Goal: Information Seeking & Learning: Find specific fact

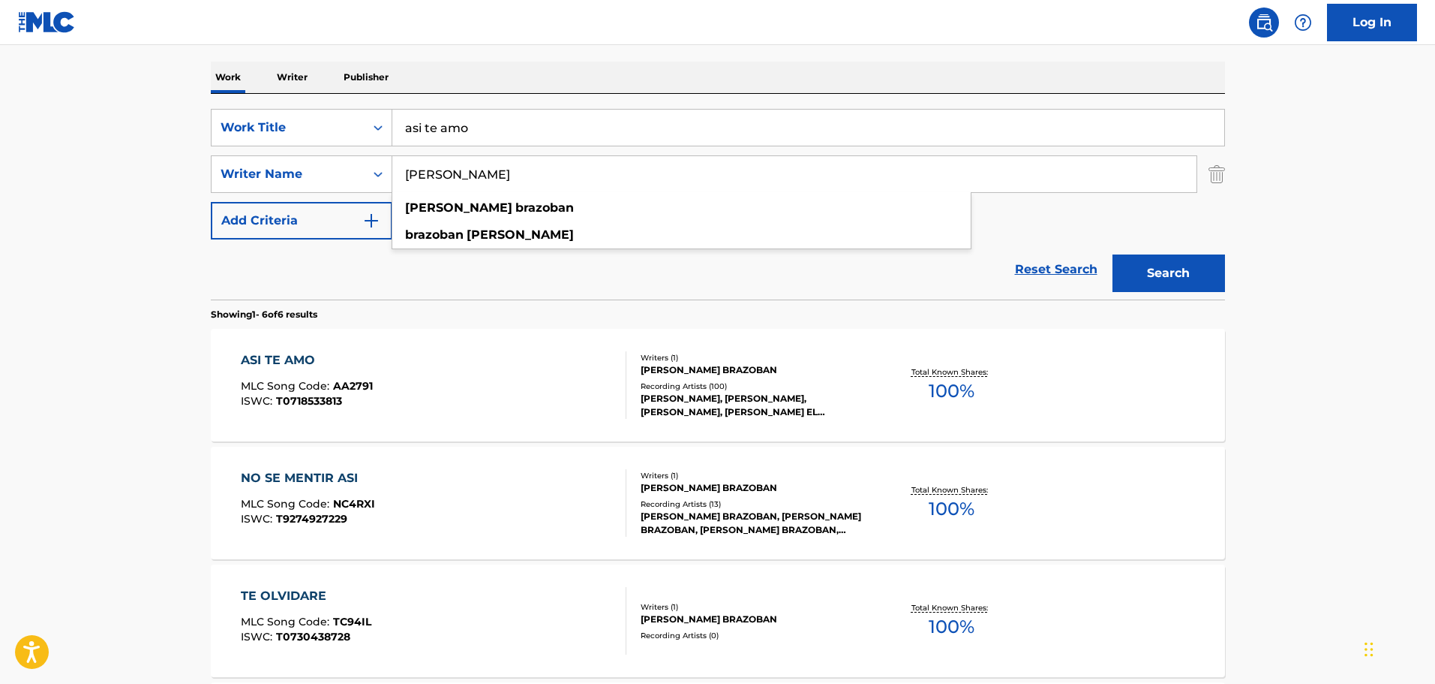
click at [488, 124] on input "asi te amo" at bounding box center [808, 128] width 832 height 36
click at [487, 124] on input "asi te amo" at bounding box center [808, 128] width 832 height 36
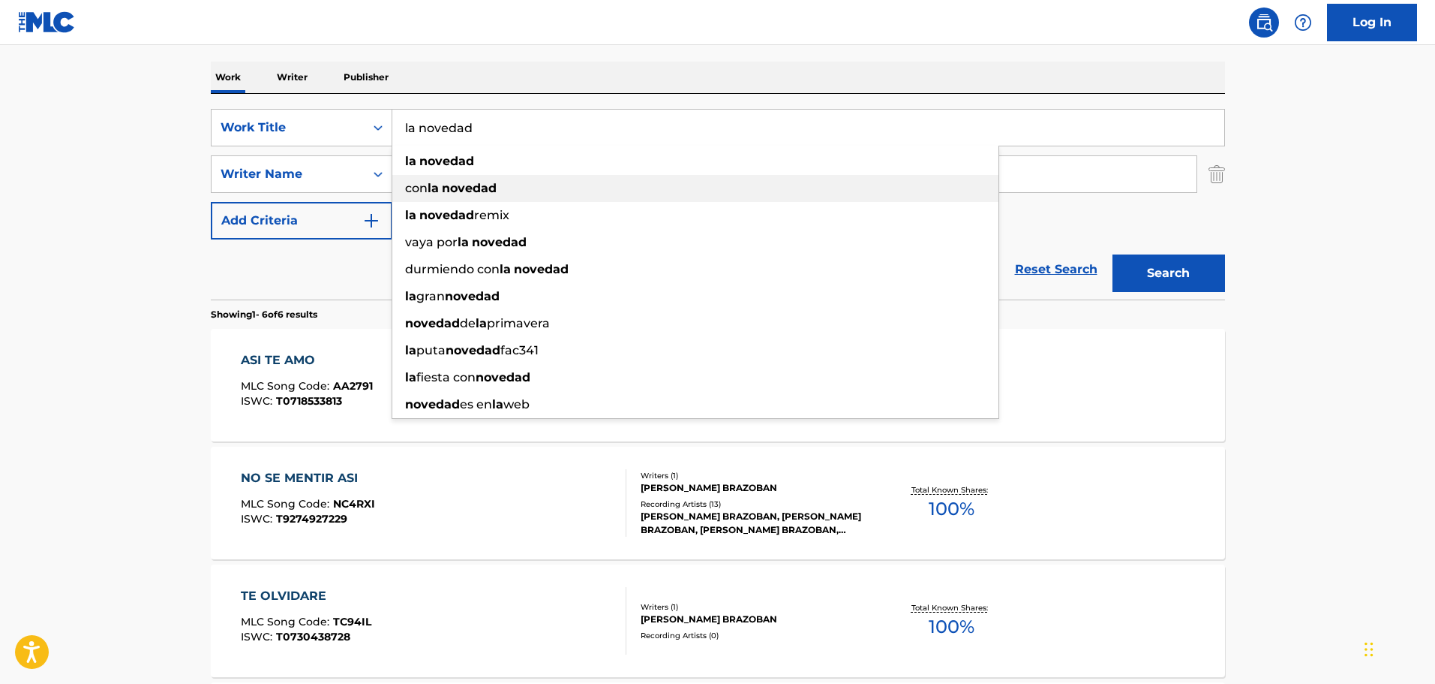
type input "la novedad"
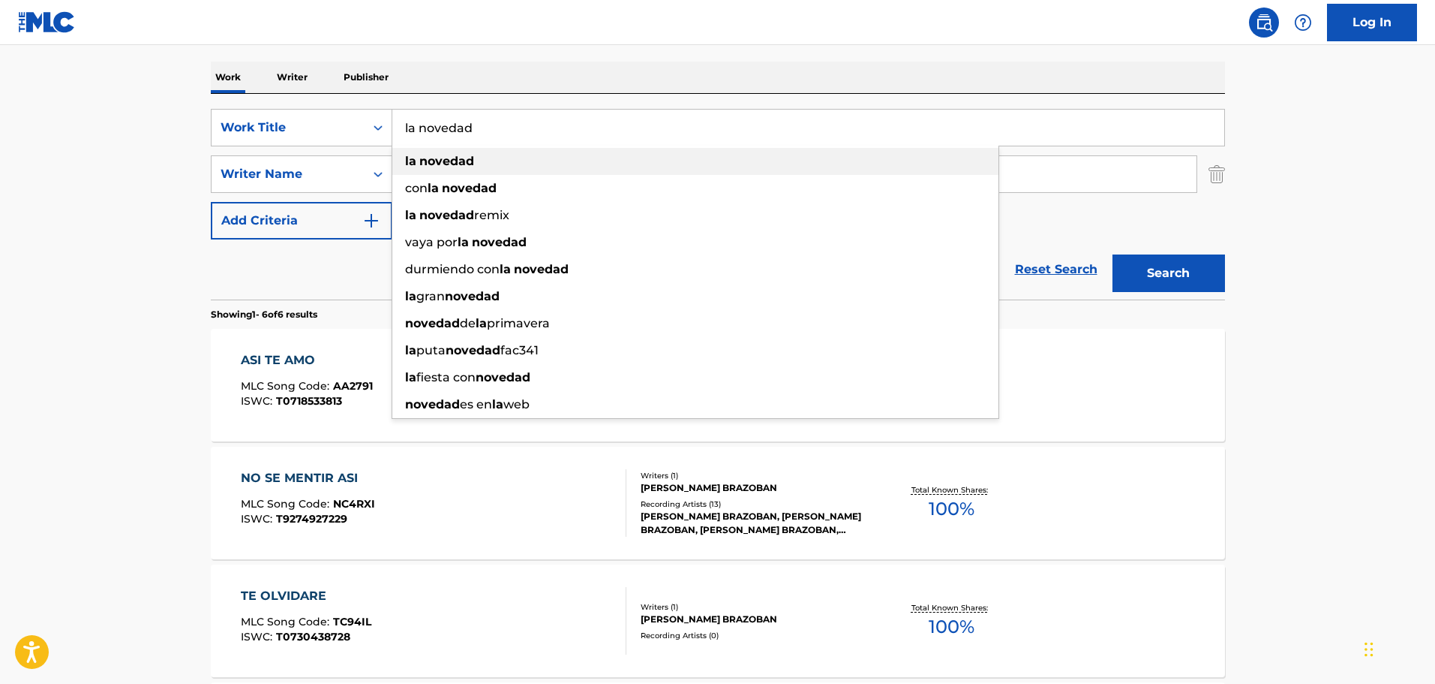
drag, startPoint x: 436, startPoint y: 164, endPoint x: 445, endPoint y: 182, distance: 20.1
click at [435, 164] on strong "novedad" at bounding box center [446, 161] width 55 height 14
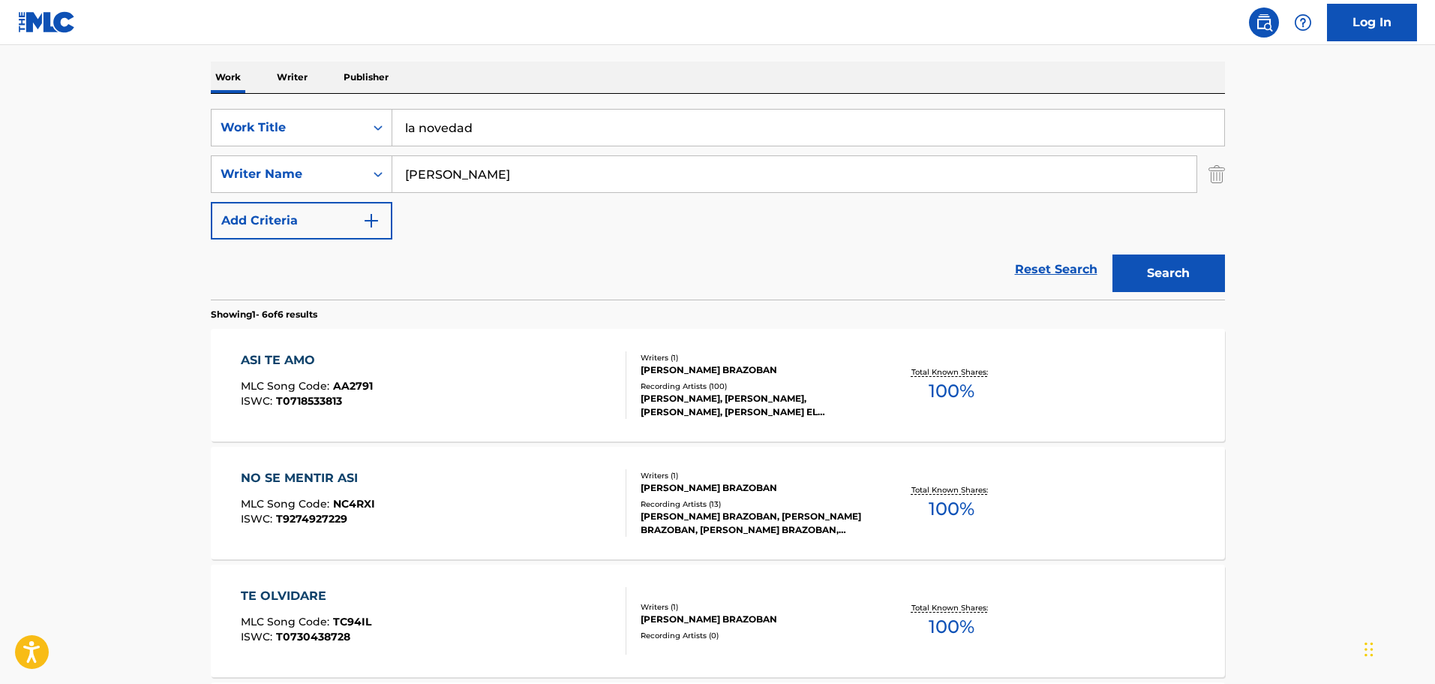
click at [448, 188] on input "[PERSON_NAME]" at bounding box center [794, 174] width 804 height 36
paste input "[PERSON_NAME]"
type input "[PERSON_NAME]"
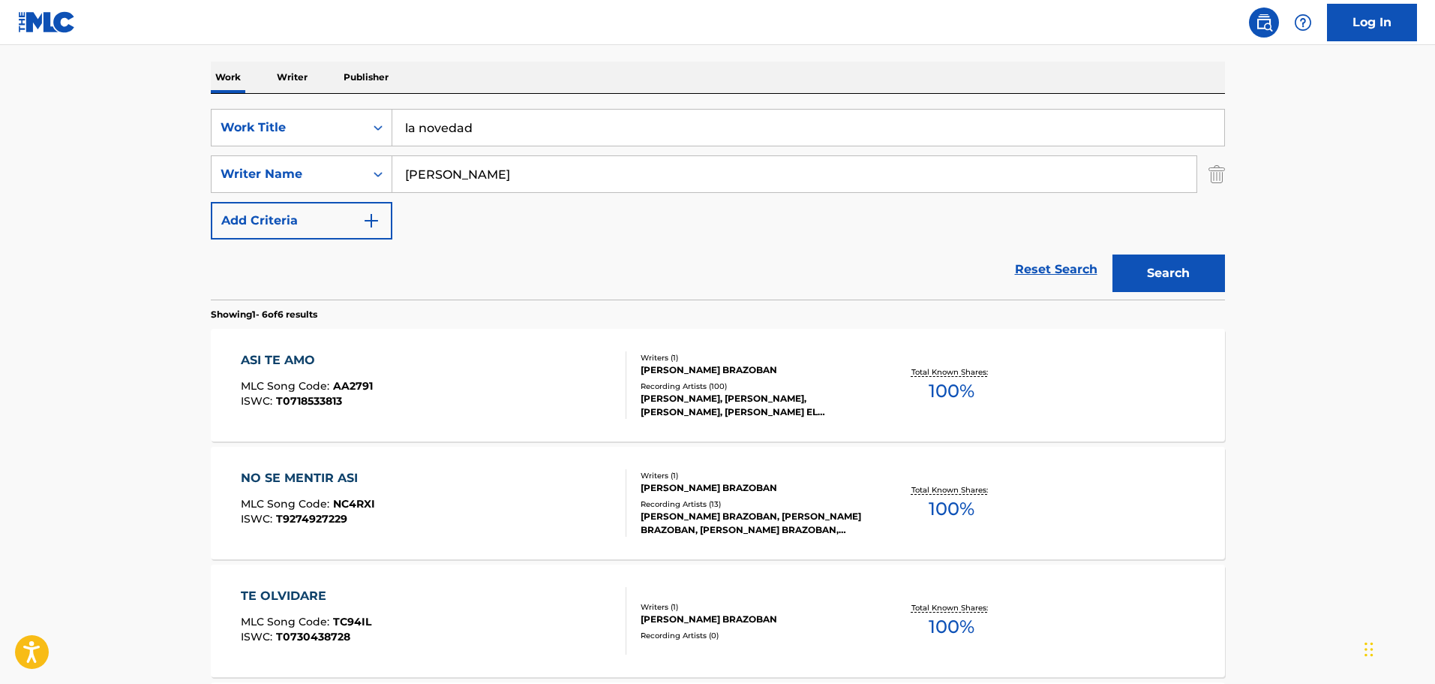
click at [1113, 254] on button "Search" at bounding box center [1169, 273] width 113 height 38
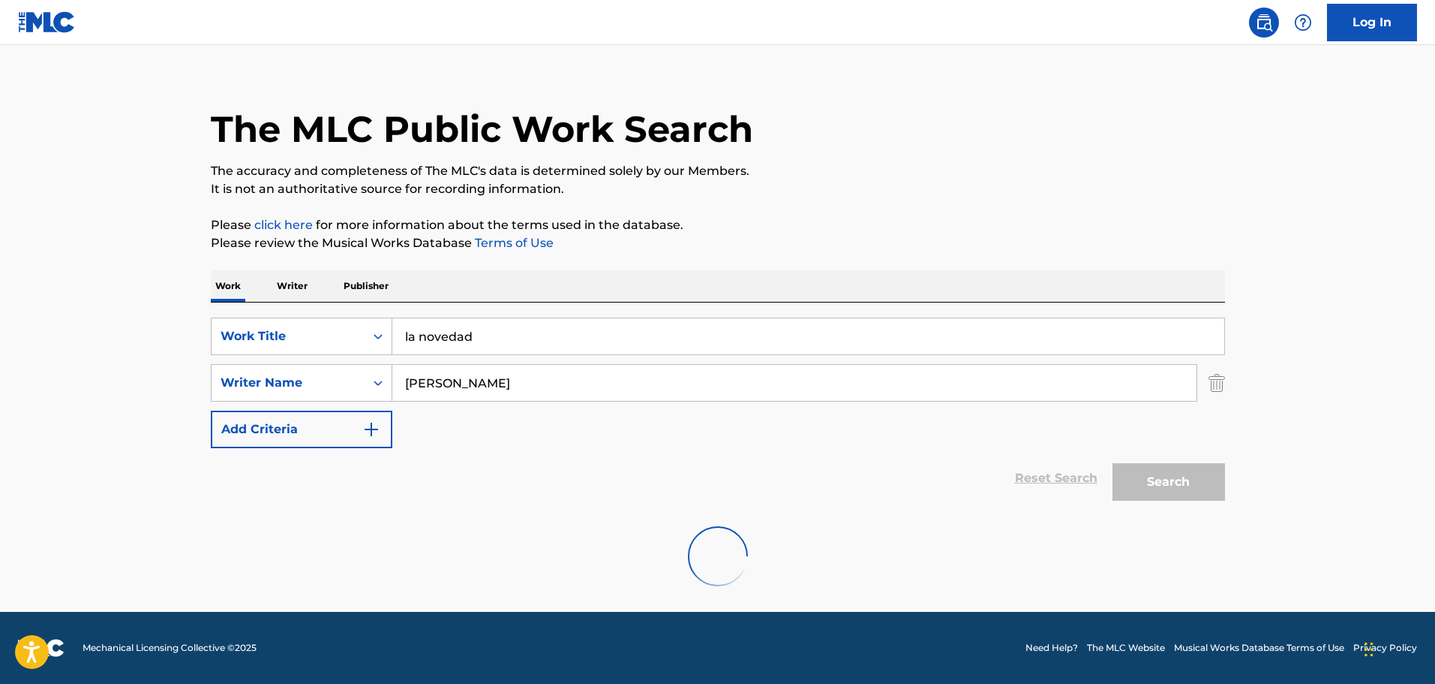
scroll to position [225, 0]
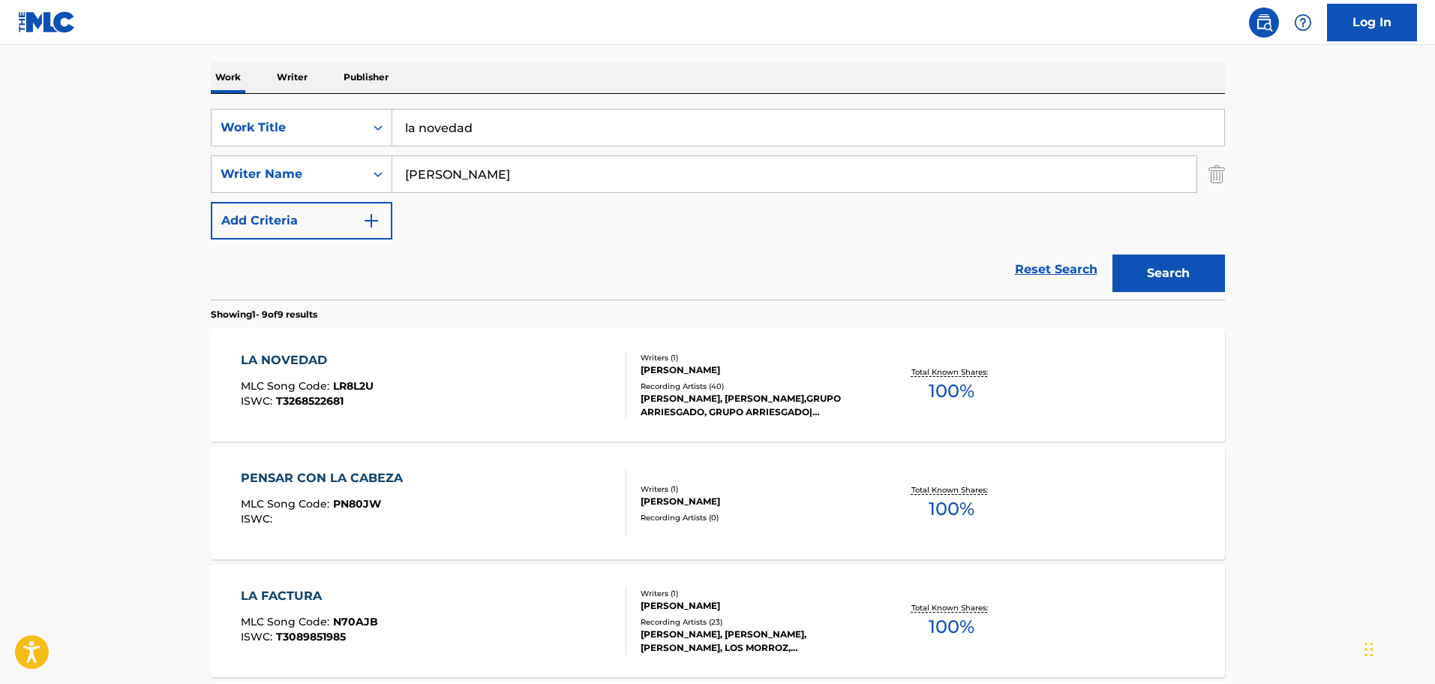
click at [541, 385] on div "LA NOVEDAD MLC Song Code : LR8L2U ISWC : T3268522681" at bounding box center [434, 385] width 386 height 68
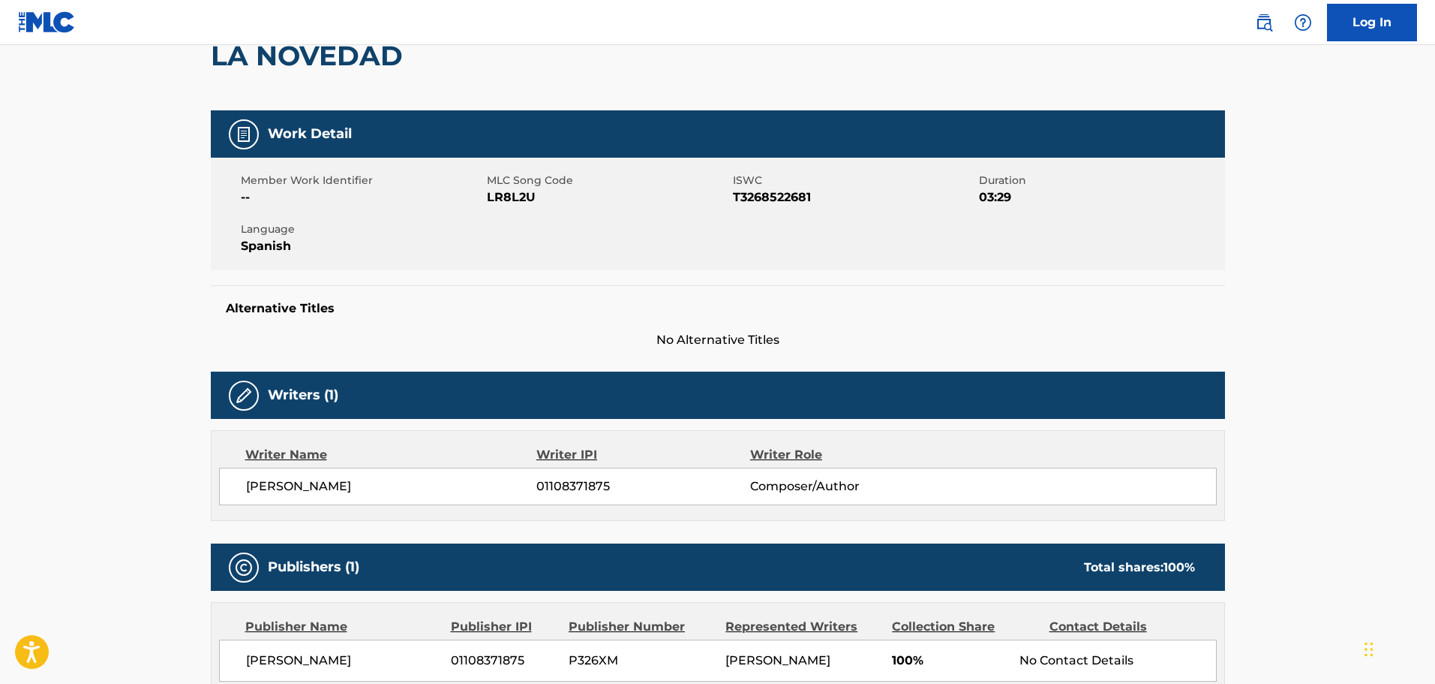
scroll to position [150, 0]
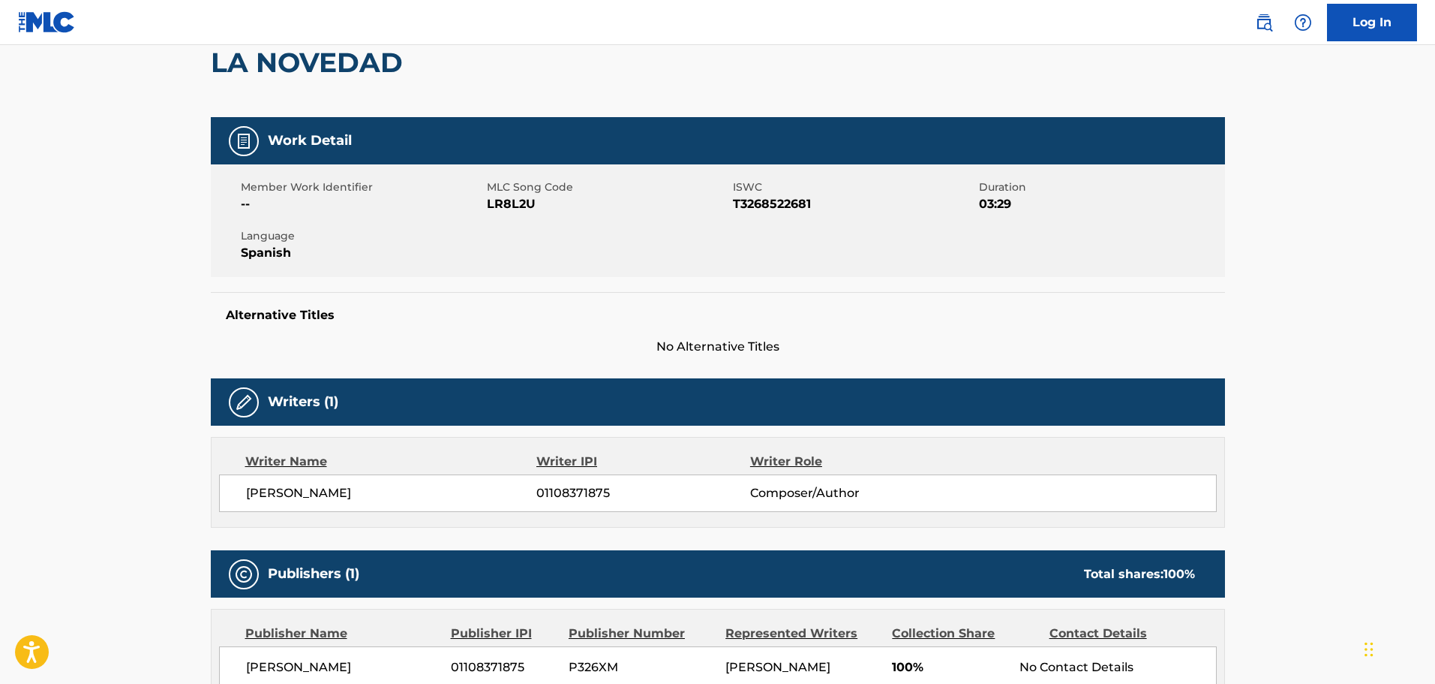
drag, startPoint x: 240, startPoint y: 494, endPoint x: 393, endPoint y: 492, distance: 153.1
click at [393, 492] on div "[PERSON_NAME] 01108371875 Composer/Author" at bounding box center [718, 493] width 998 height 38
copy span "[PERSON_NAME]"
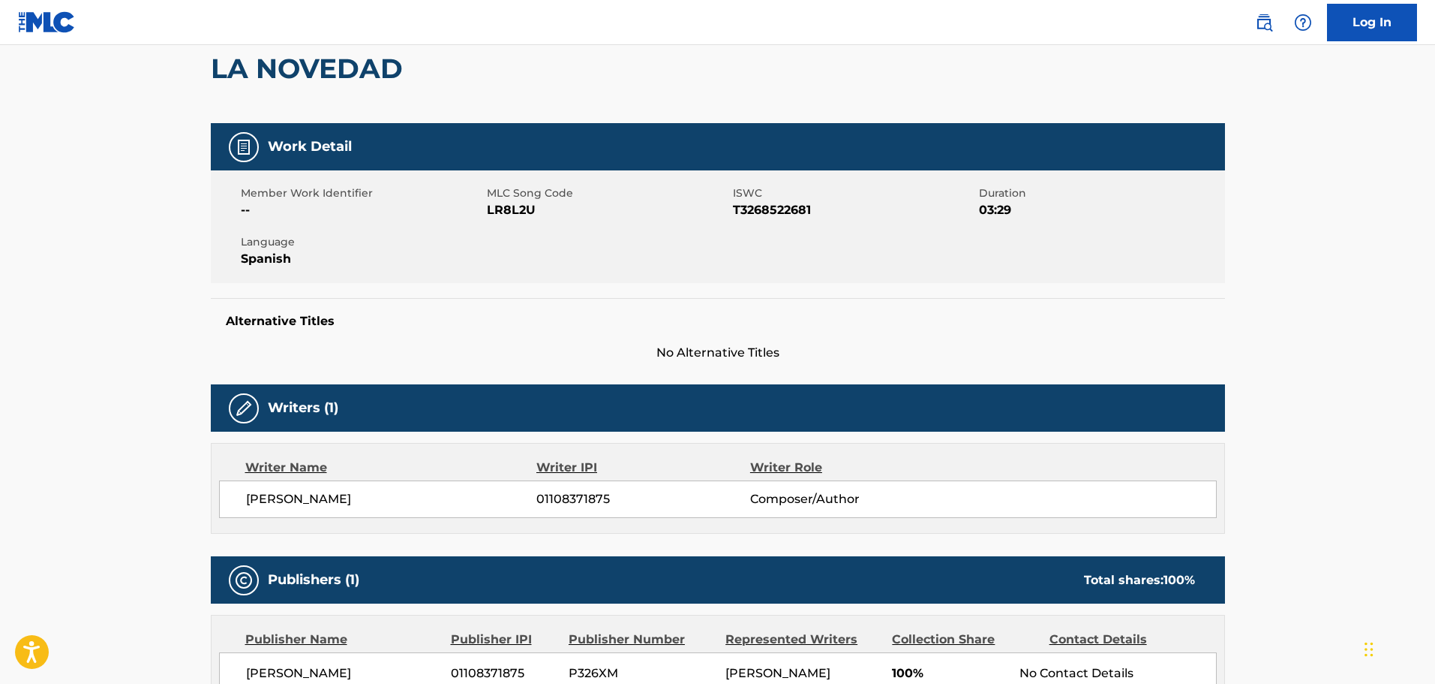
scroll to position [0, 0]
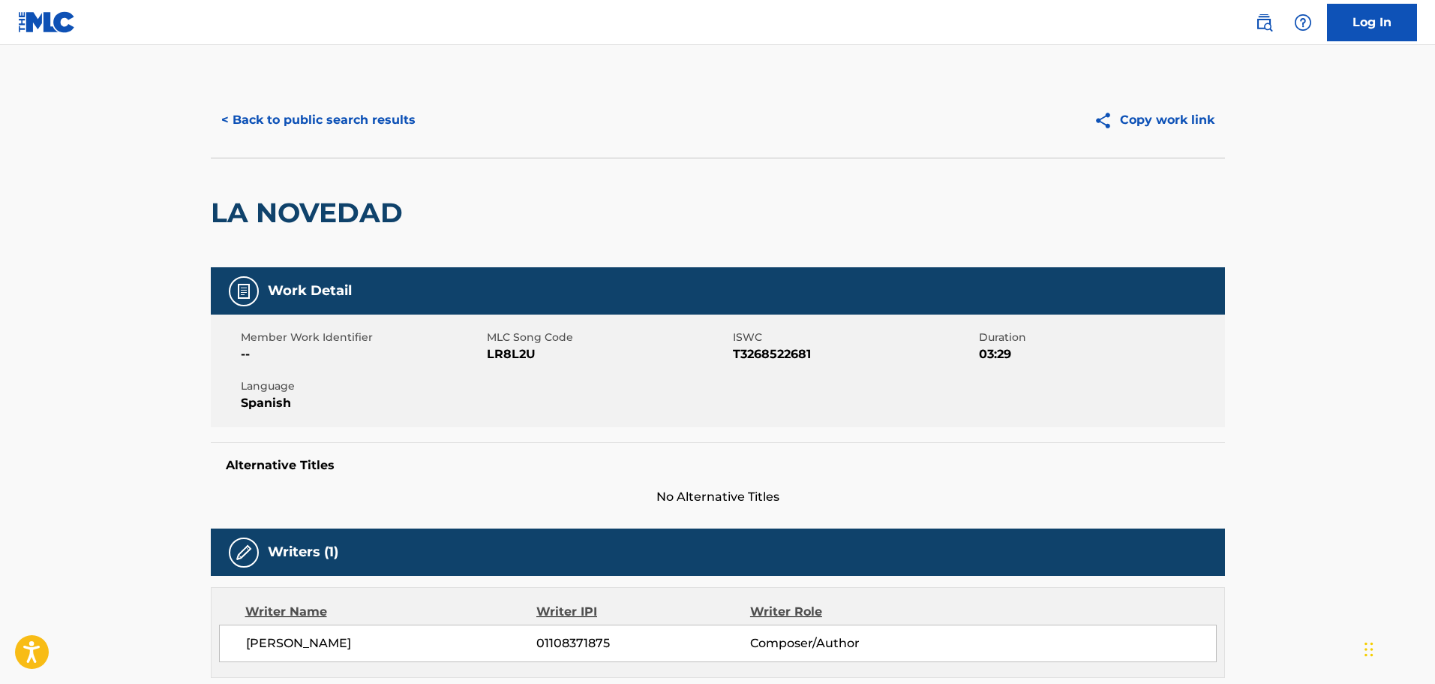
click at [287, 123] on button "< Back to public search results" at bounding box center [318, 120] width 215 height 38
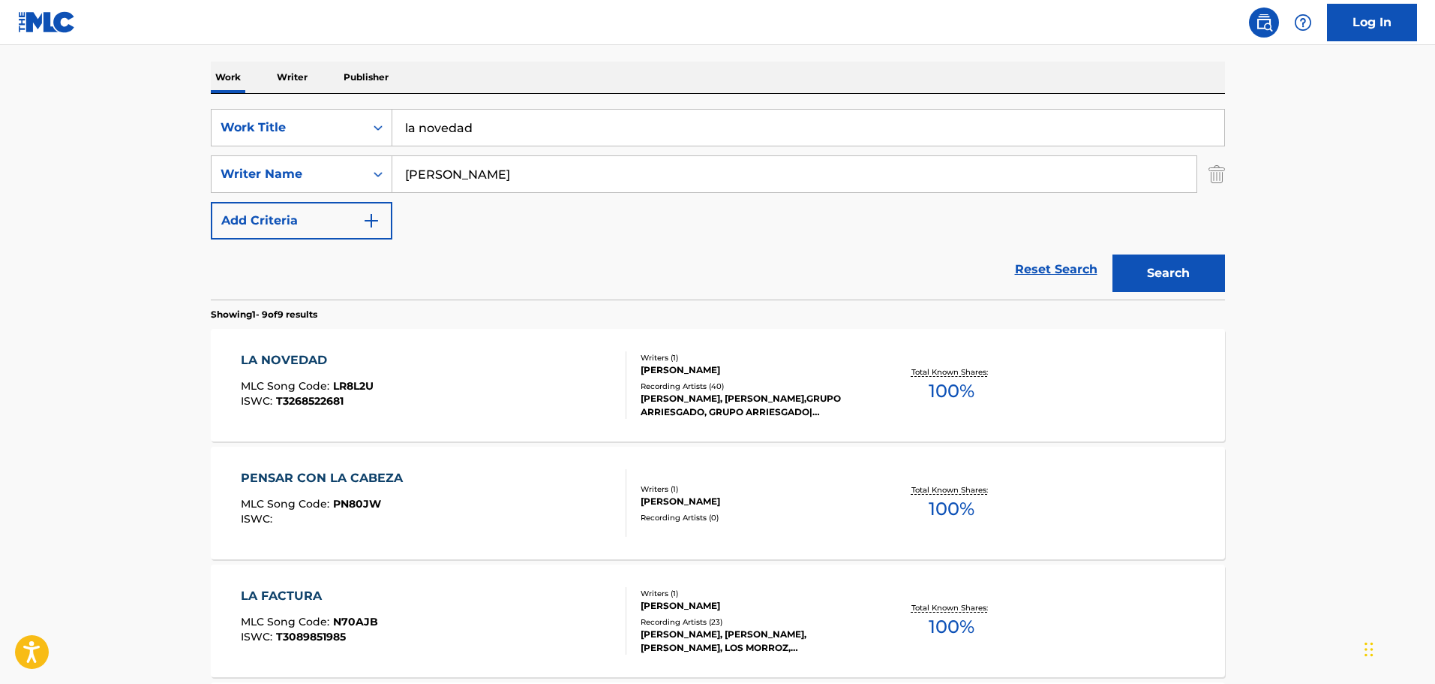
click at [465, 135] on input "la novedad" at bounding box center [808, 128] width 832 height 36
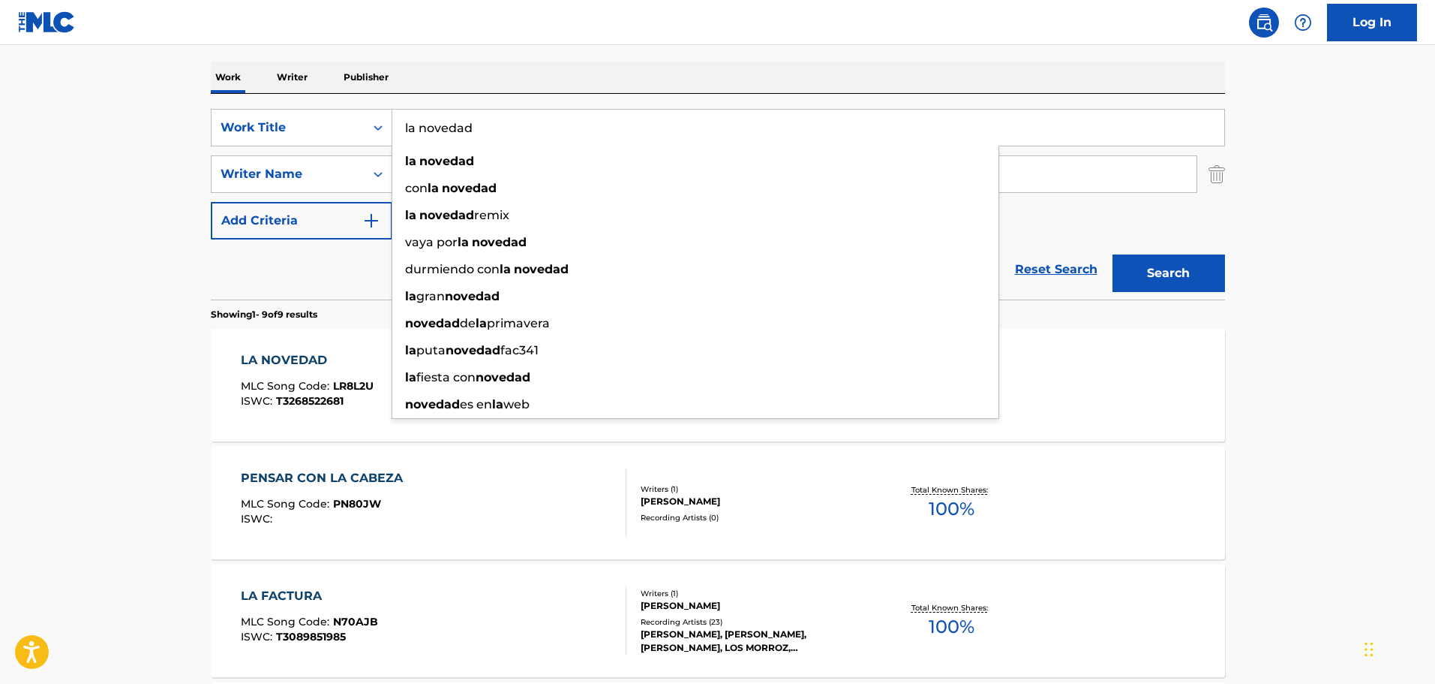
click at [465, 135] on input "la novedad" at bounding box center [808, 128] width 832 height 36
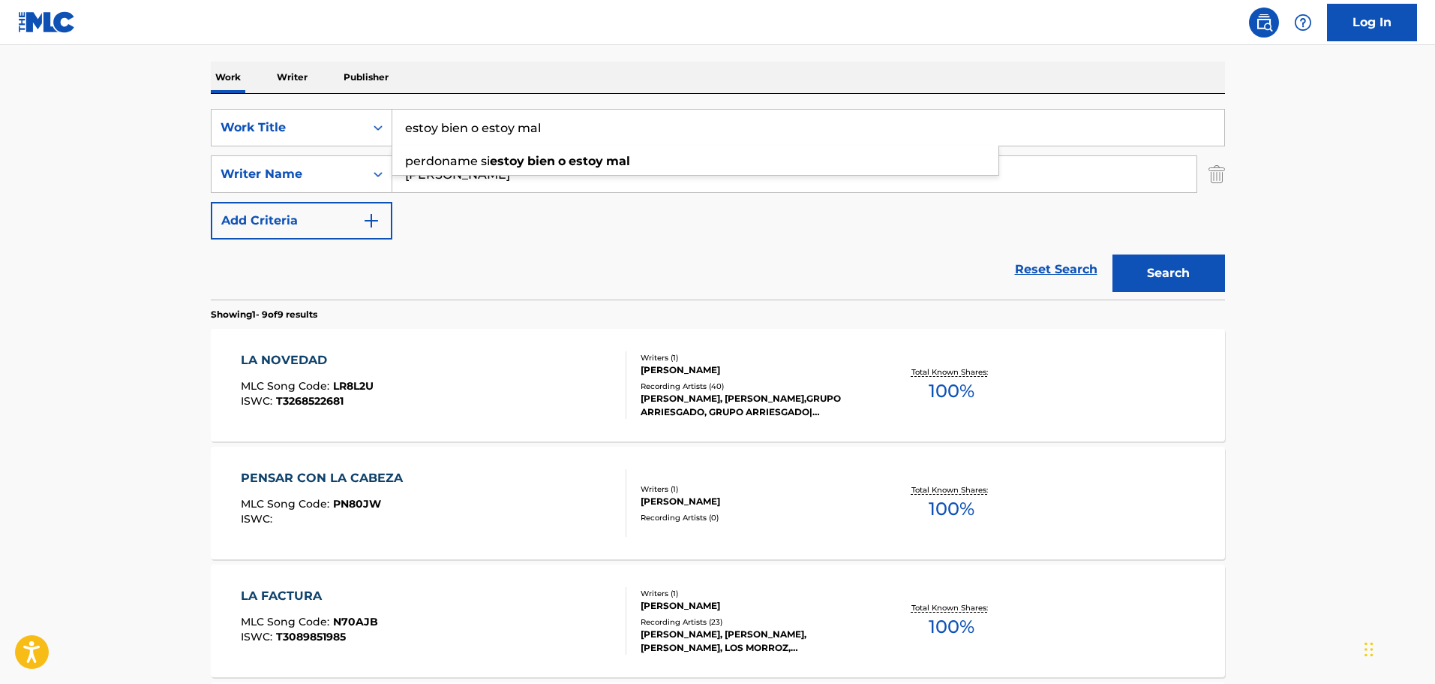
type input "estoy bien o estoy mal"
click at [450, 192] on div "[PERSON_NAME]" at bounding box center [794, 174] width 805 height 38
click at [457, 176] on input "[PERSON_NAME]" at bounding box center [794, 174] width 804 height 36
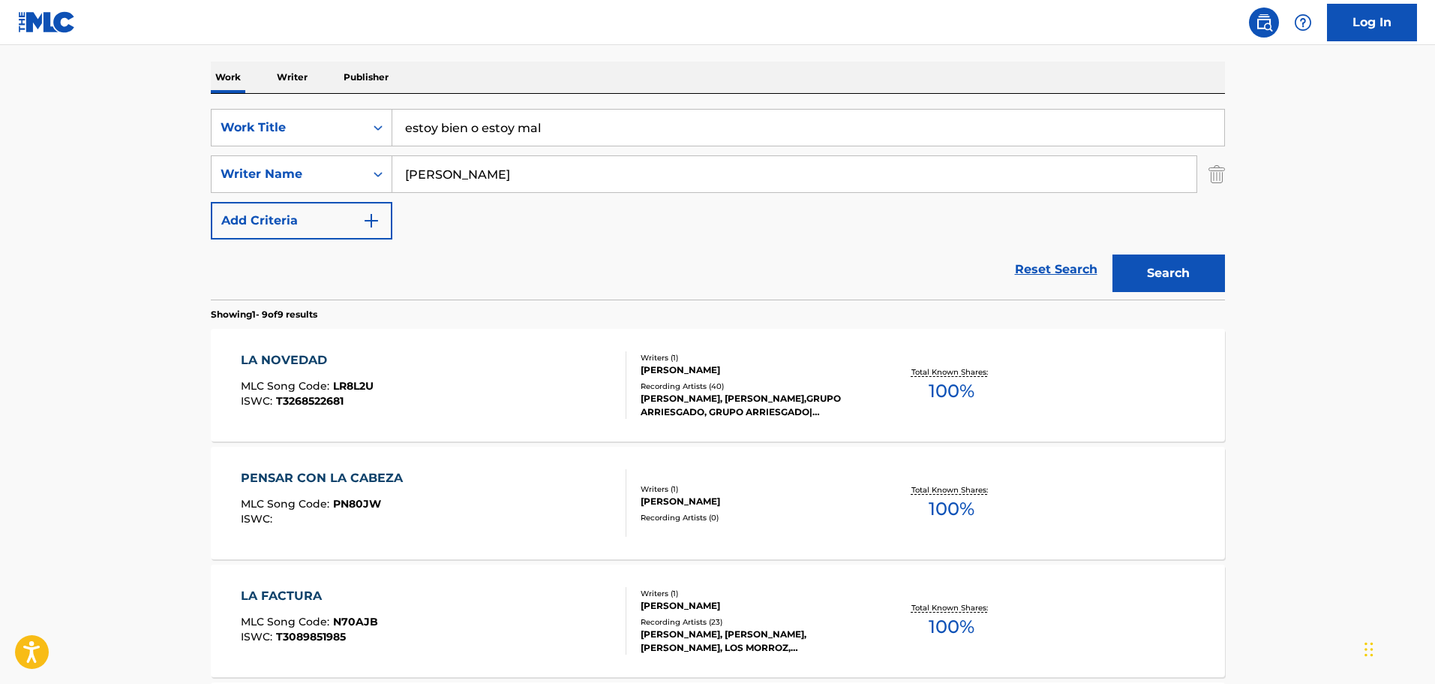
paste input "[PERSON_NAME]"
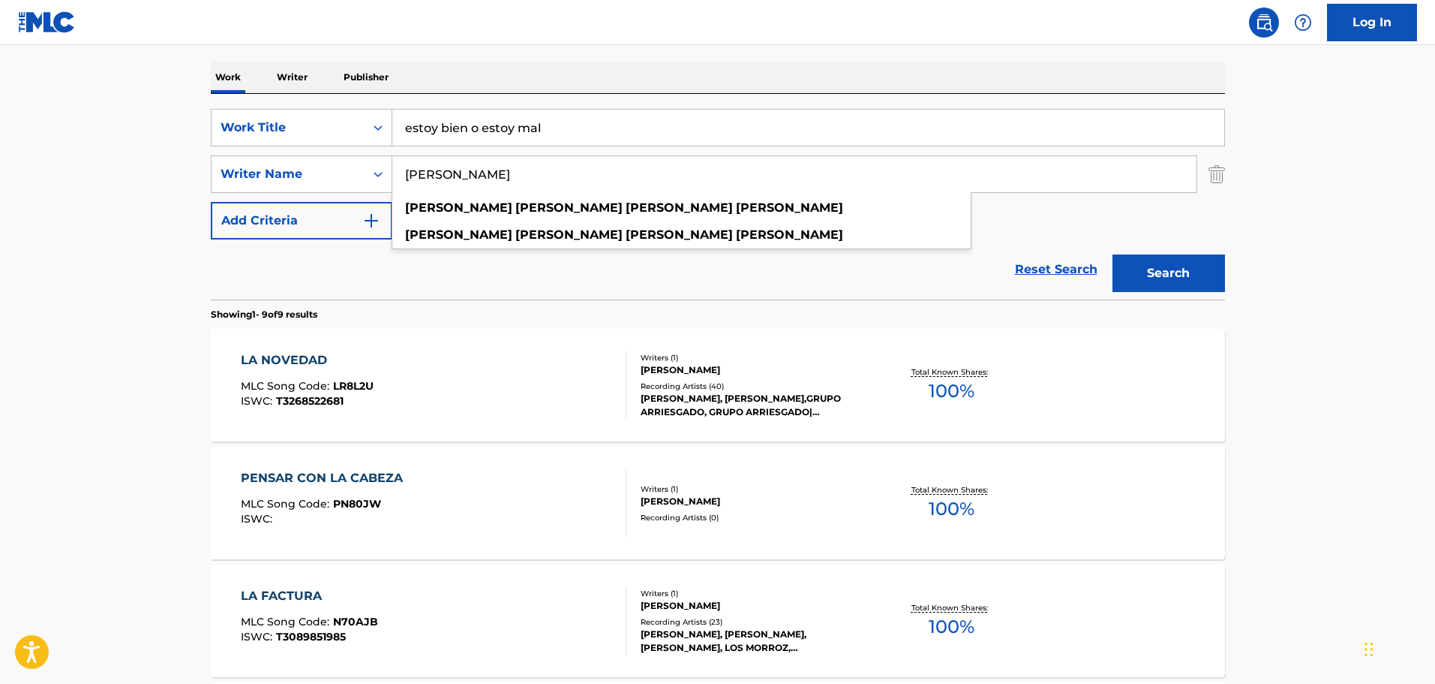
type input "[PERSON_NAME]"
click at [1113, 254] on button "Search" at bounding box center [1169, 273] width 113 height 38
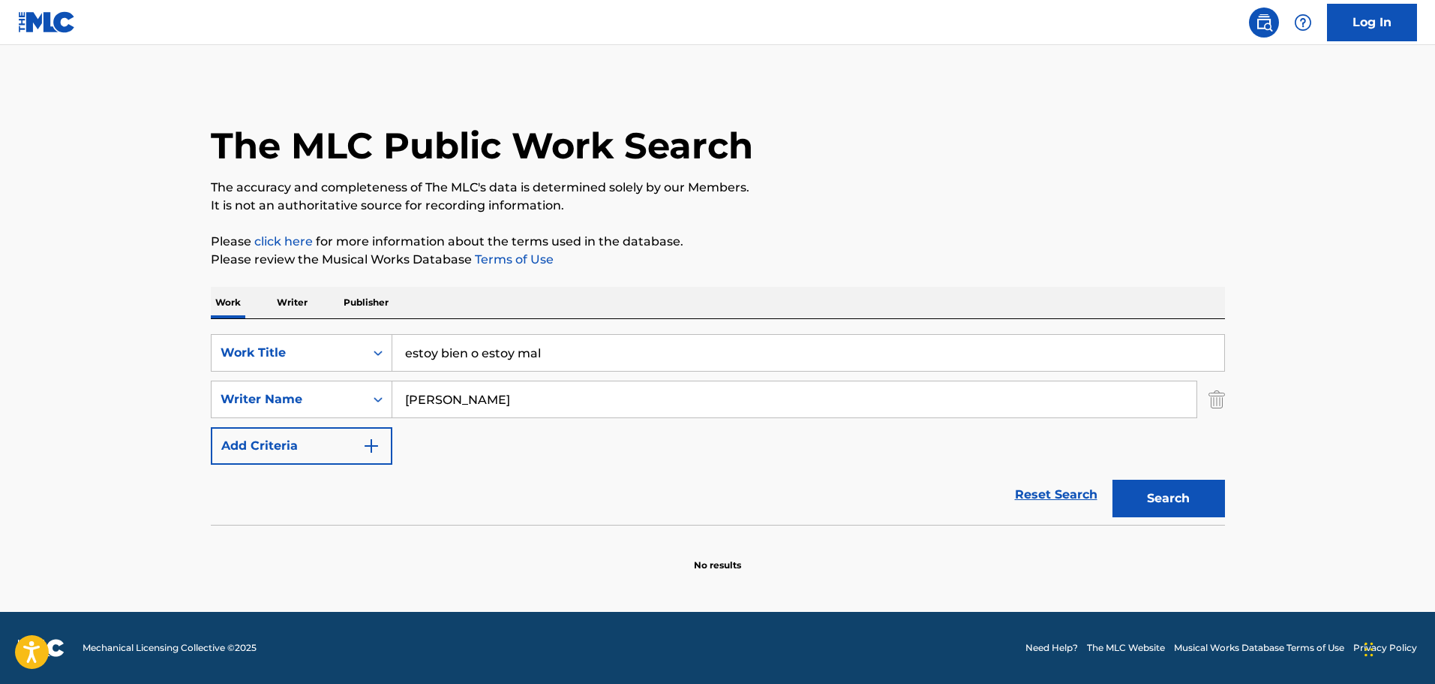
scroll to position [0, 0]
click at [553, 365] on input "estoy bien o estoy mal" at bounding box center [808, 353] width 832 height 36
click at [461, 358] on input "Search Form" at bounding box center [808, 353] width 832 height 36
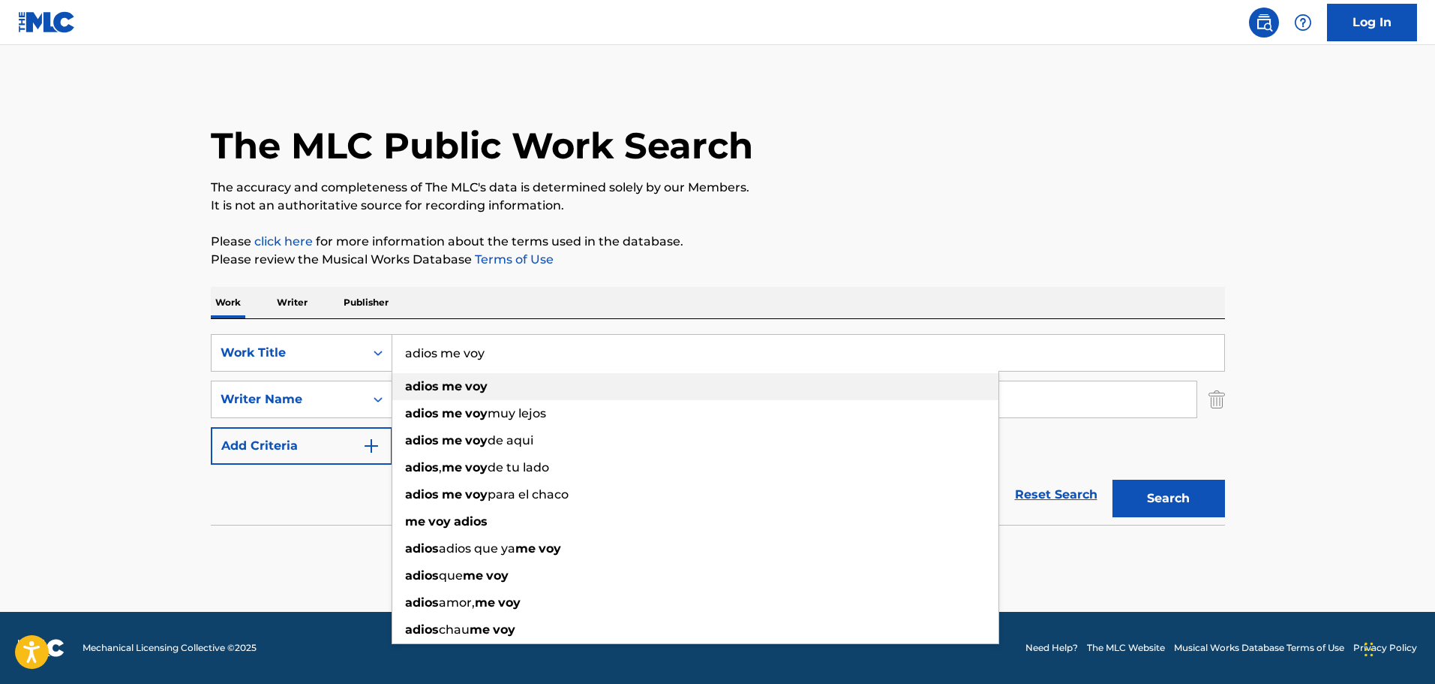
type input "adios me voy"
click at [513, 387] on div "adios me voy" at bounding box center [695, 386] width 606 height 27
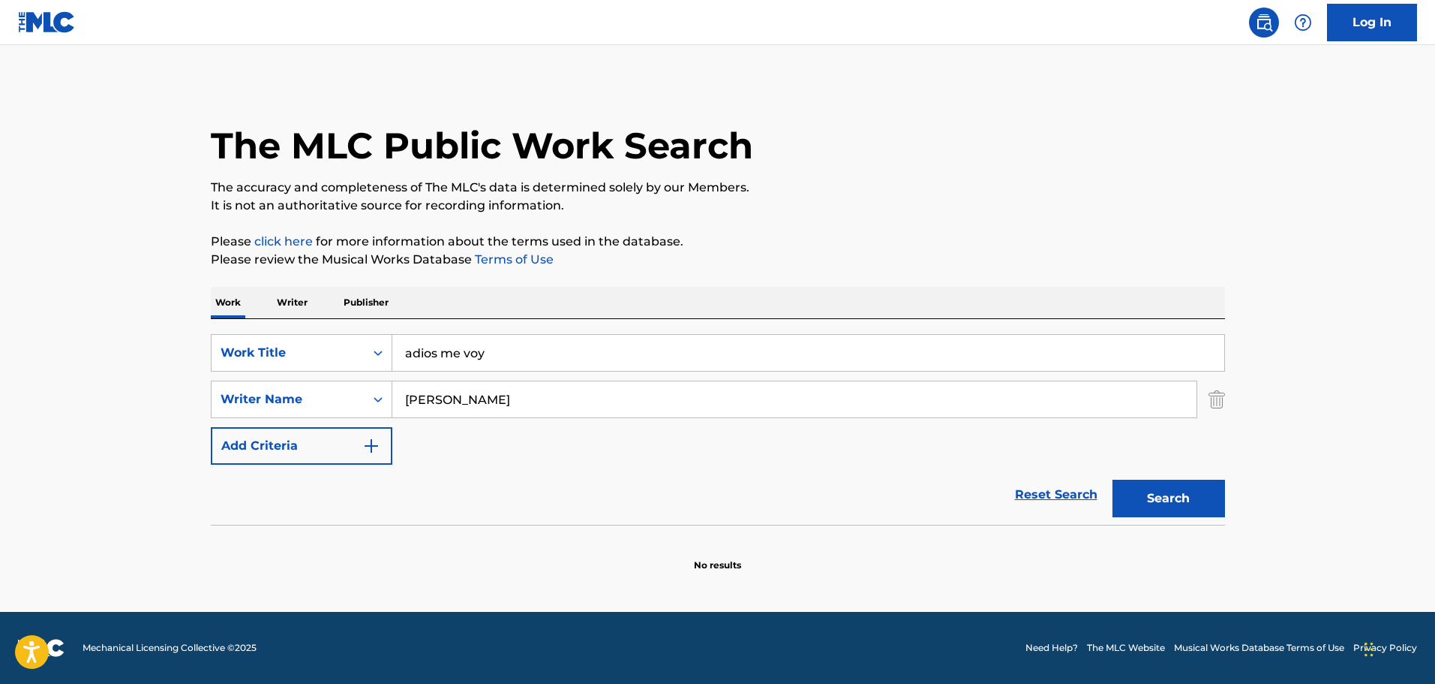
click at [499, 401] on input "[PERSON_NAME]" at bounding box center [794, 399] width 804 height 36
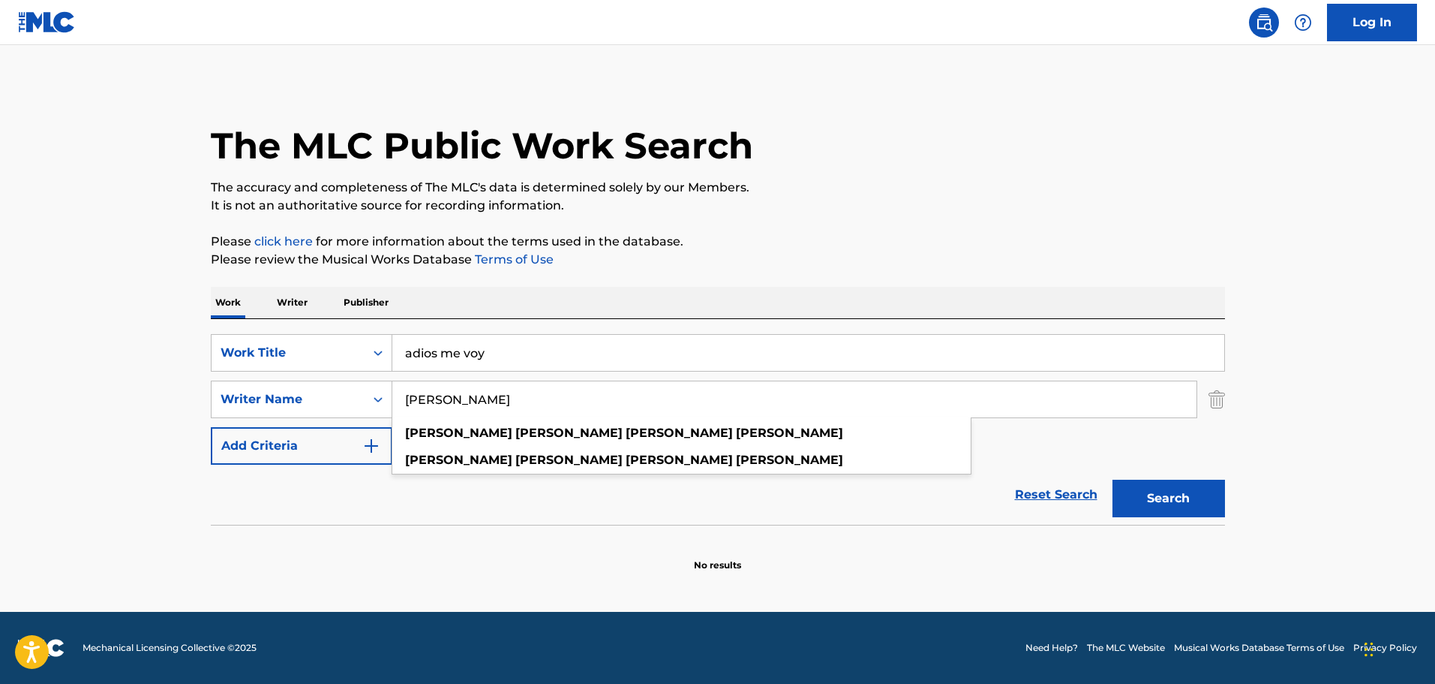
click at [499, 401] on input "[PERSON_NAME]" at bounding box center [794, 399] width 804 height 36
click at [497, 401] on input "[PERSON_NAME]" at bounding box center [794, 399] width 804 height 36
click at [491, 398] on input "[PERSON_NAME]" at bounding box center [794, 399] width 804 height 36
drag, startPoint x: 493, startPoint y: 397, endPoint x: 502, endPoint y: 396, distance: 9.0
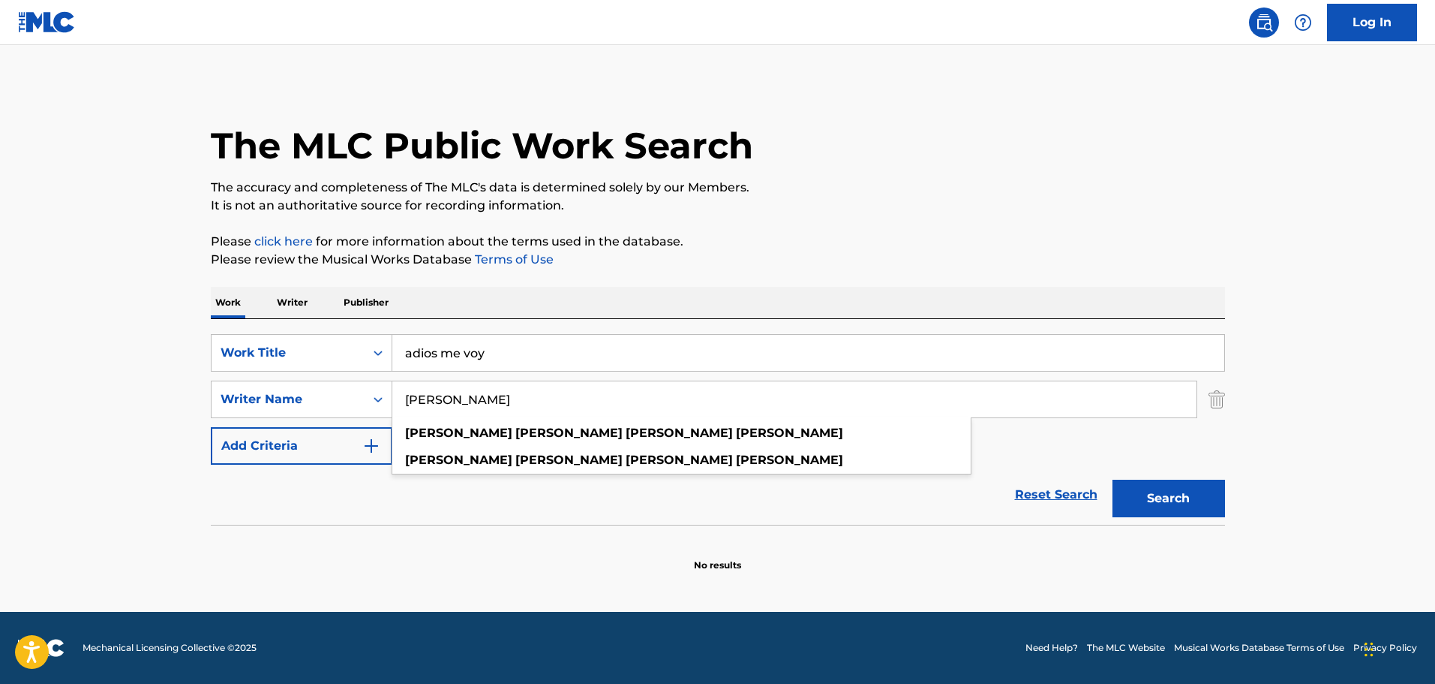
click at [495, 397] on input "[PERSON_NAME]" at bounding box center [794, 399] width 804 height 36
click at [502, 396] on input "[PERSON_NAME]" at bounding box center [794, 399] width 804 height 36
click at [503, 396] on input "[PERSON_NAME]" at bounding box center [794, 399] width 804 height 36
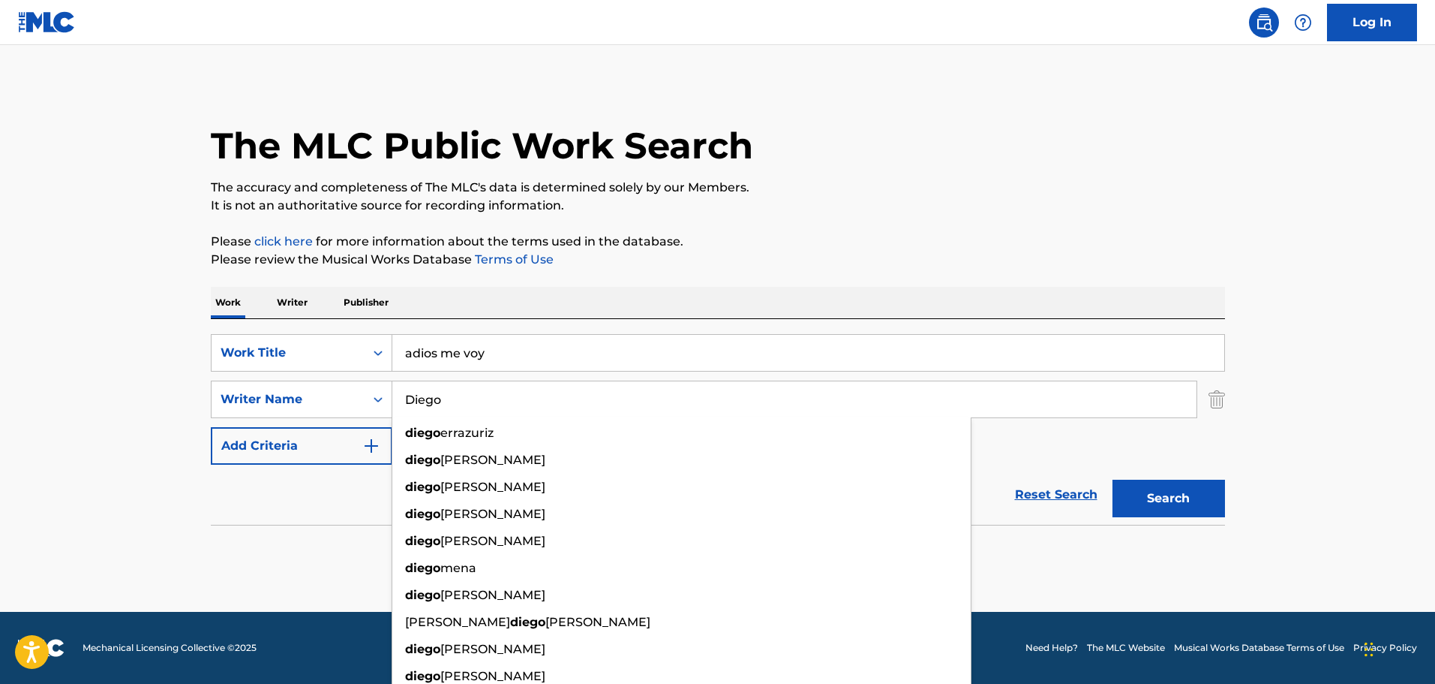
paste input "[PERSON_NAME]"
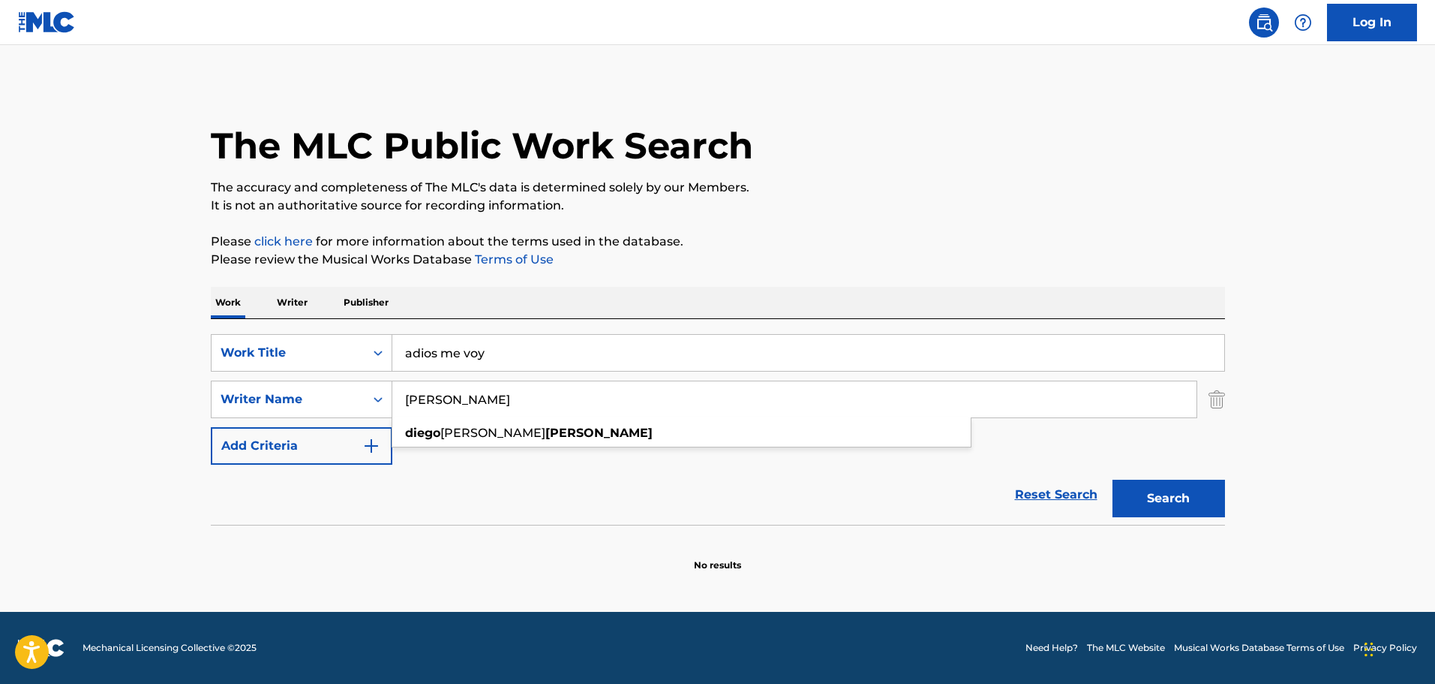
type input "[PERSON_NAME]"
click at [731, 494] on div "Reset Search Search" at bounding box center [718, 494] width 1014 height 60
click at [1149, 504] on button "Search" at bounding box center [1169, 498] width 113 height 38
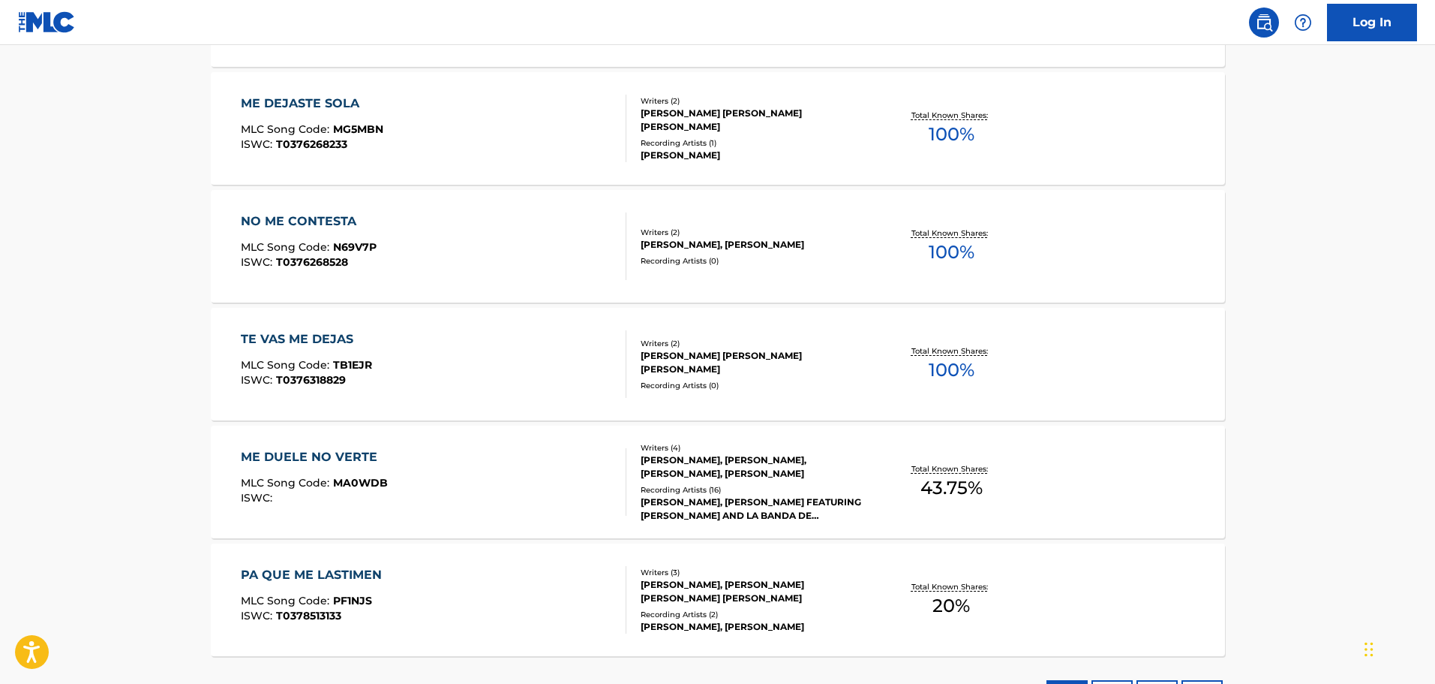
scroll to position [1050, 0]
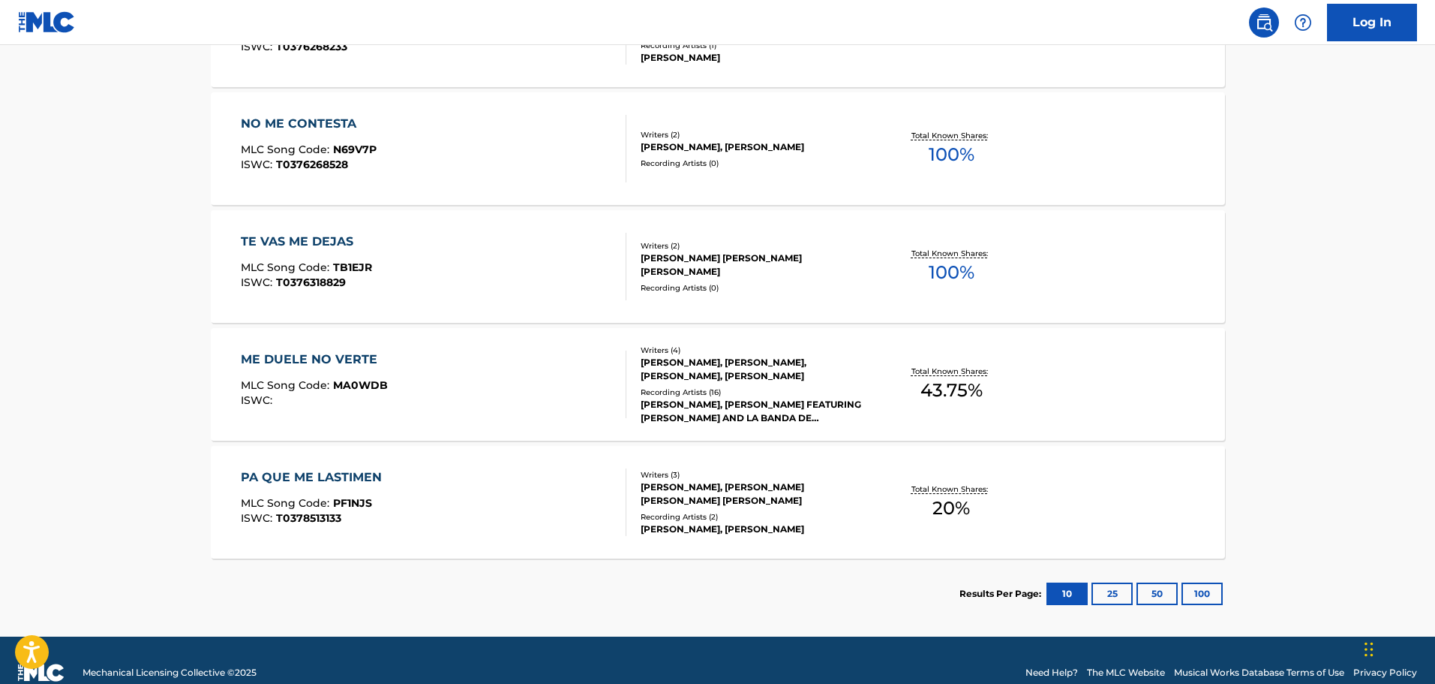
click at [1101, 590] on button "25" at bounding box center [1112, 593] width 41 height 23
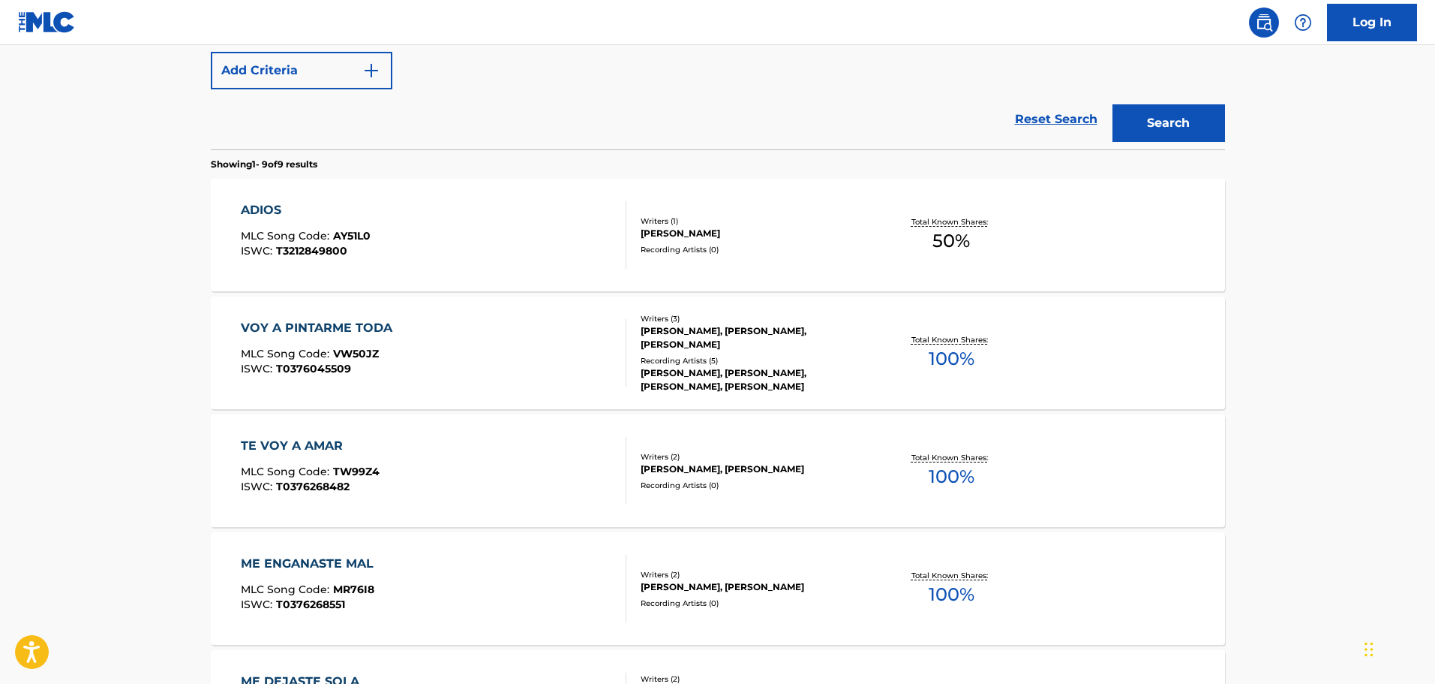
scroll to position [225, 0]
